Goal: Browse casually

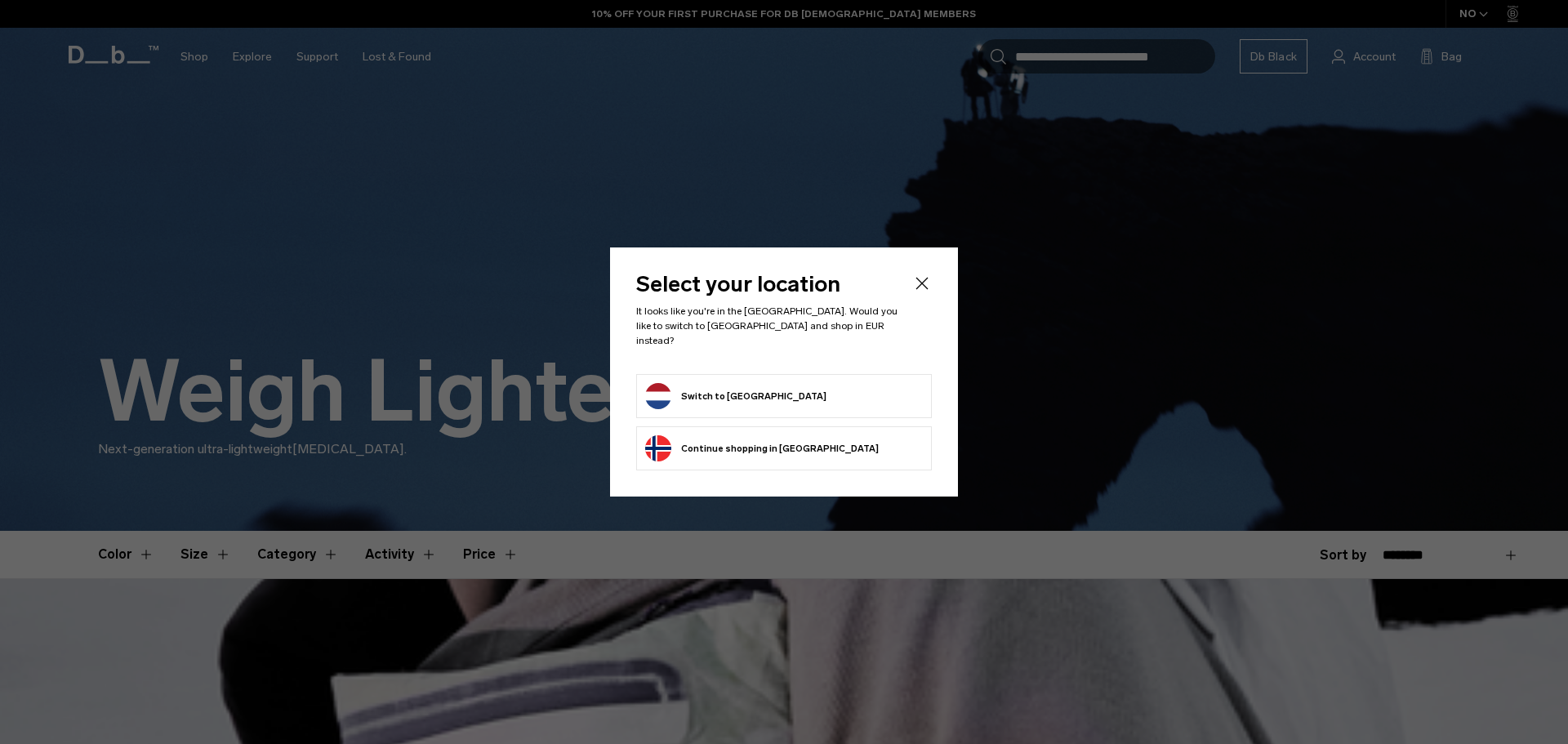
click at [926, 287] on icon "Close" at bounding box center [922, 283] width 19 height 19
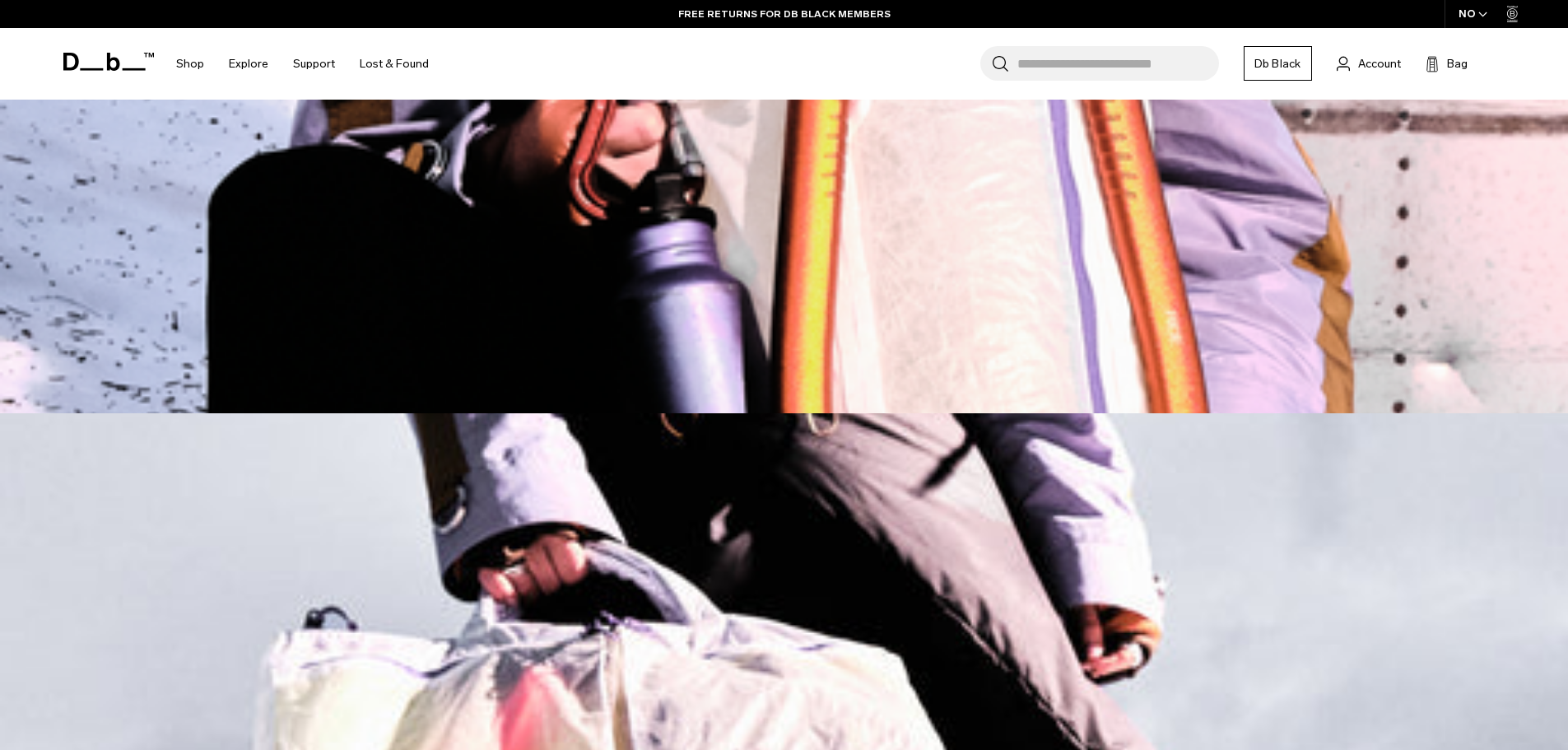
scroll to position [1895, 0]
